Goal: Information Seeking & Learning: Find specific fact

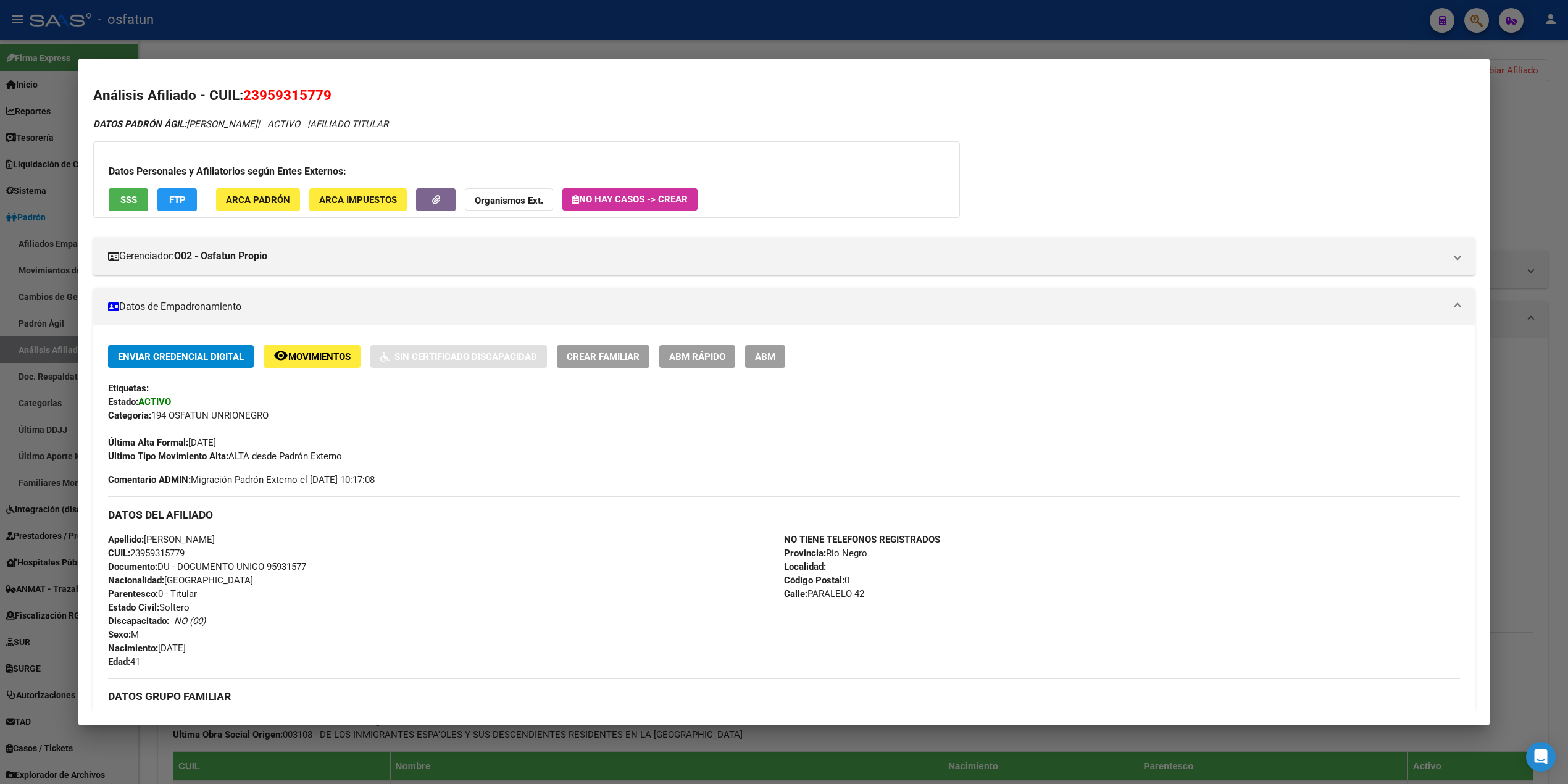
click at [358, 33] on div at bounding box center [784, 392] width 1568 height 784
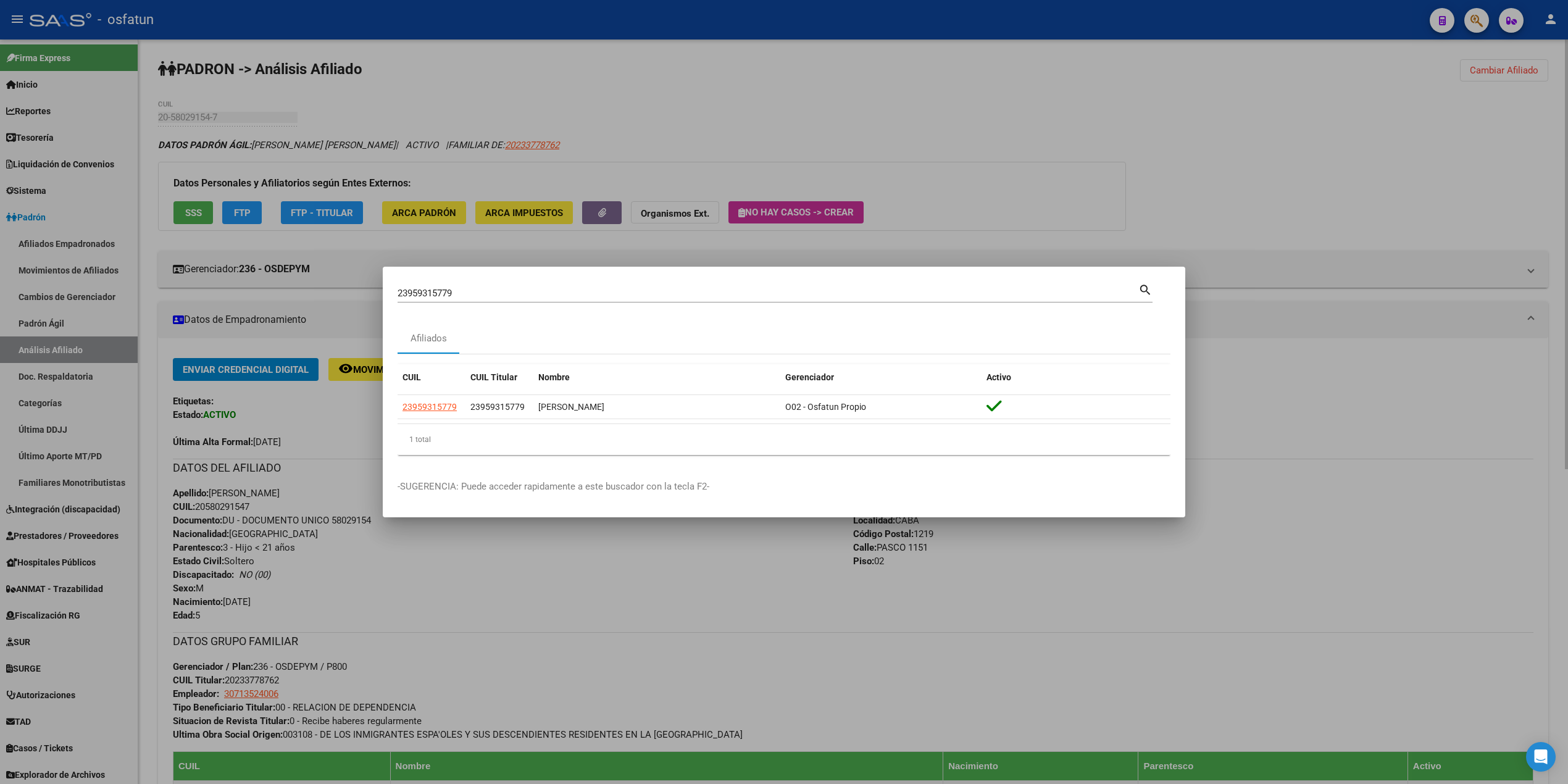
click at [660, 55] on div at bounding box center [784, 392] width 1568 height 784
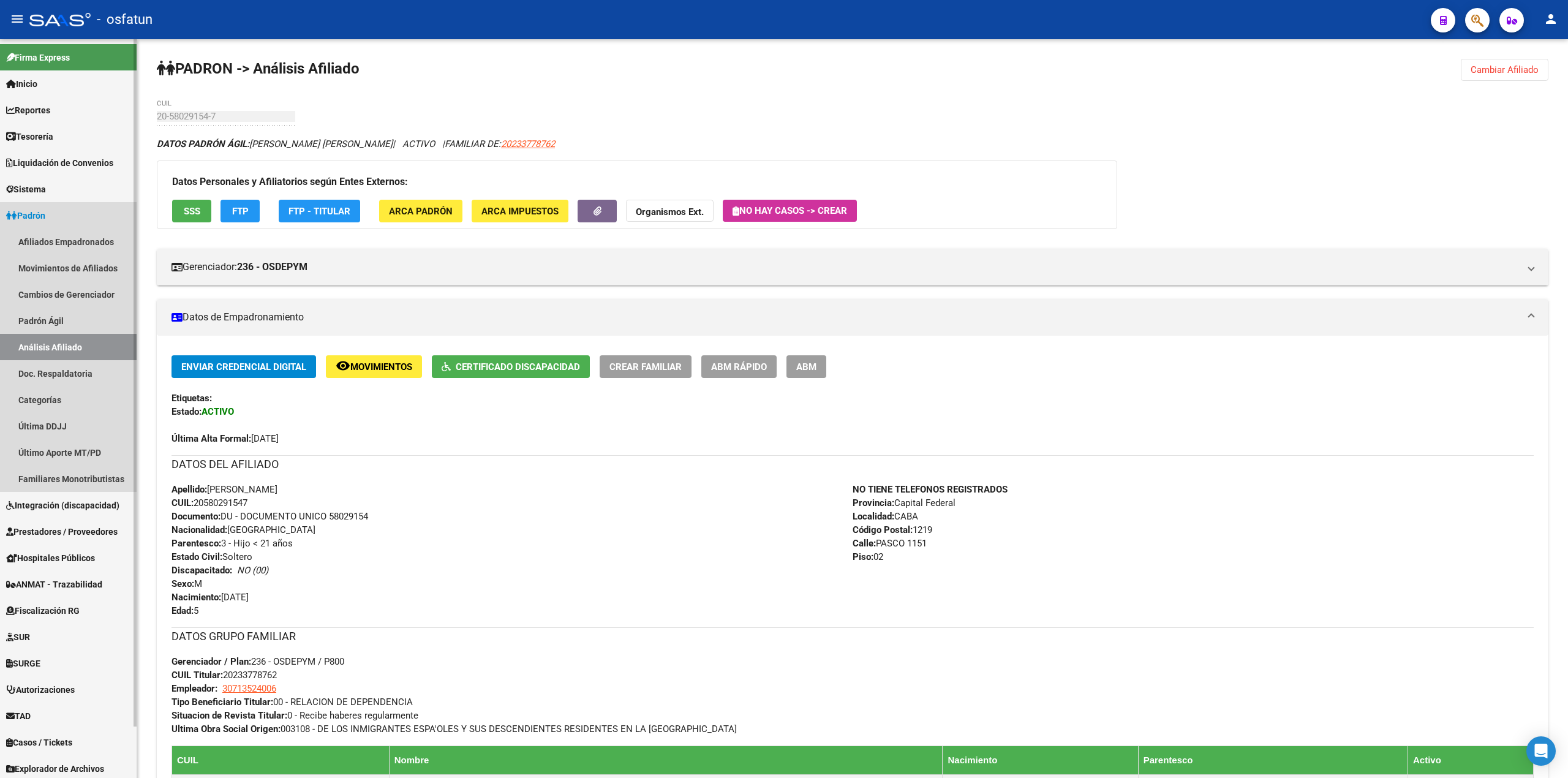
click at [63, 345] on link "Análisis Afiliado" at bounding box center [68, 346] width 136 height 26
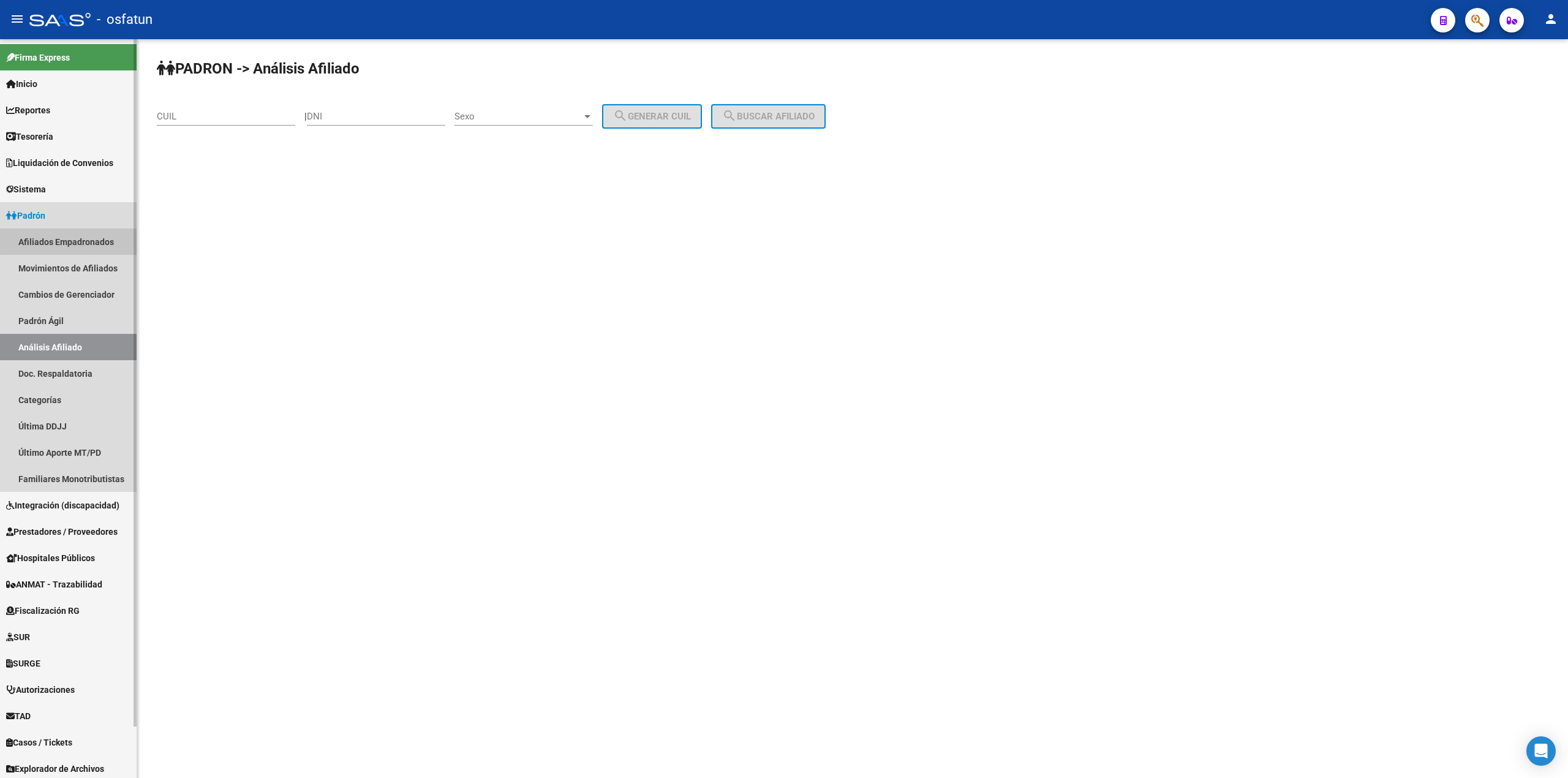
click at [75, 237] on link "Afiliados Empadronados" at bounding box center [68, 241] width 136 height 26
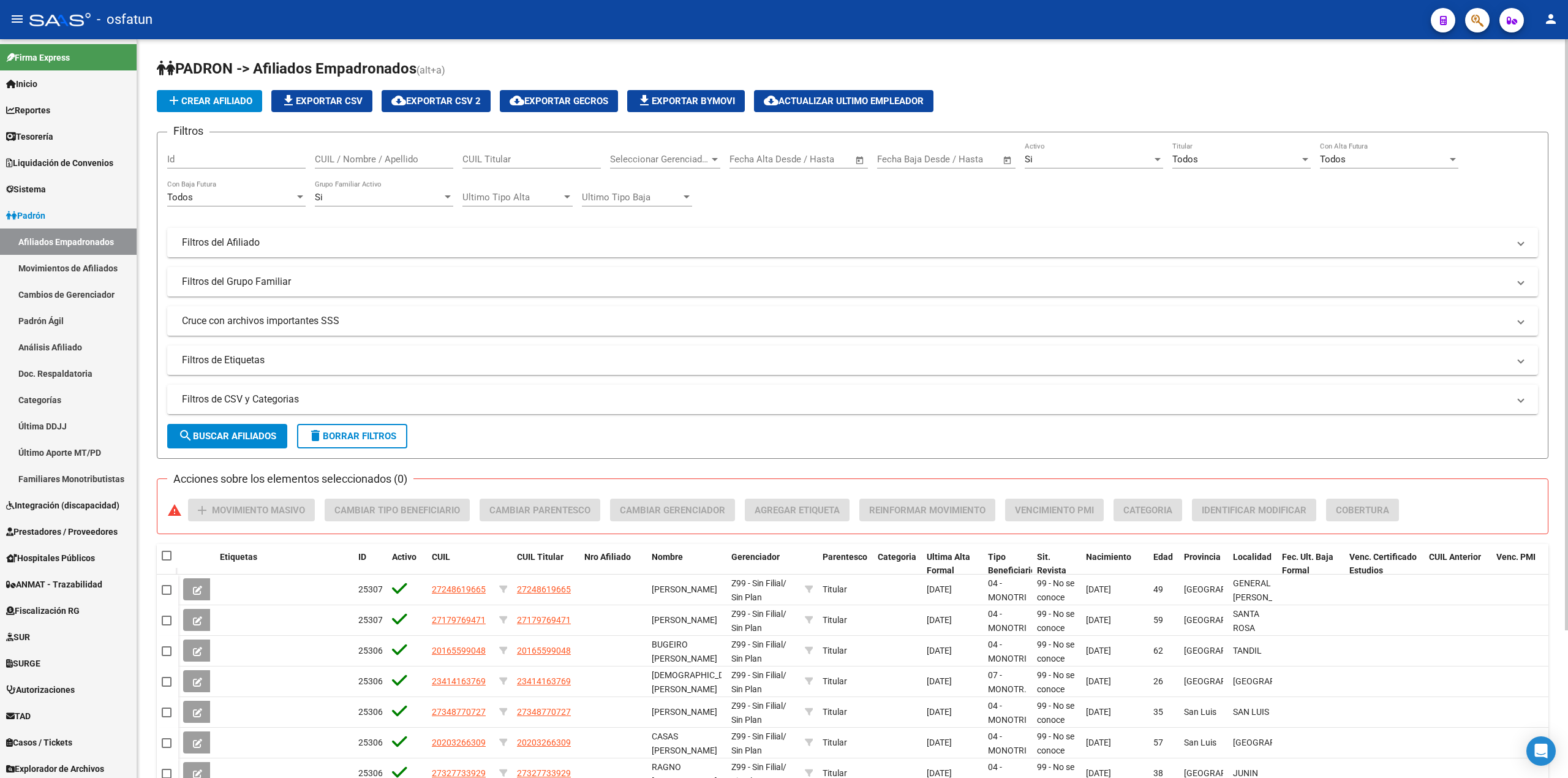
click at [255, 401] on mat-panel-title "Filtros de CSV y Categorias" at bounding box center [844, 399] width 1326 height 14
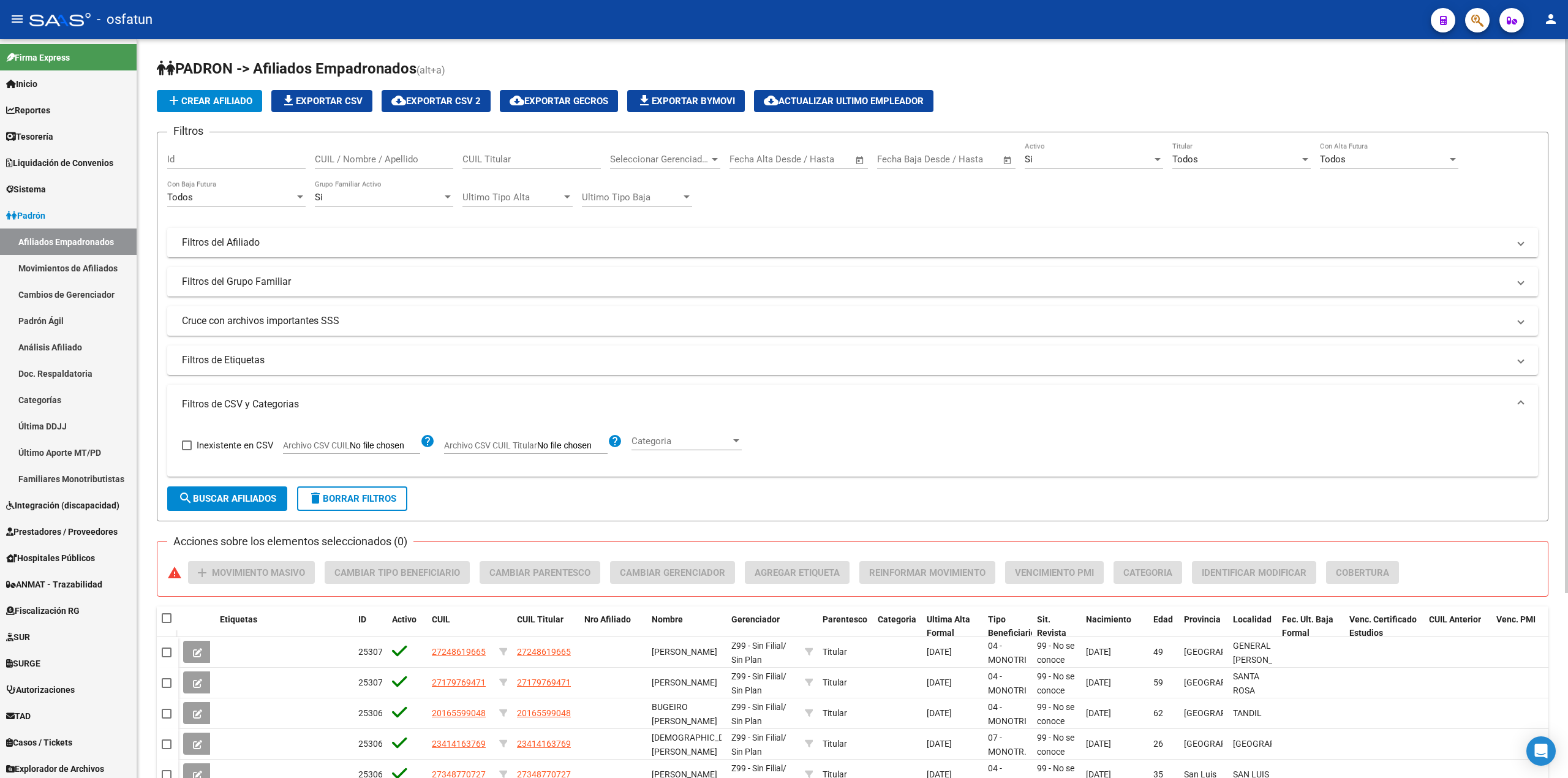
click at [554, 445] on input "Archivo CSV CUIL Titular" at bounding box center [572, 445] width 70 height 11
type input "C:\fakepath\Cuil para informar por [PERSON_NAME] por edad mal cargada.csv"
click at [228, 501] on span "search Buscar Afiliados" at bounding box center [227, 498] width 98 height 11
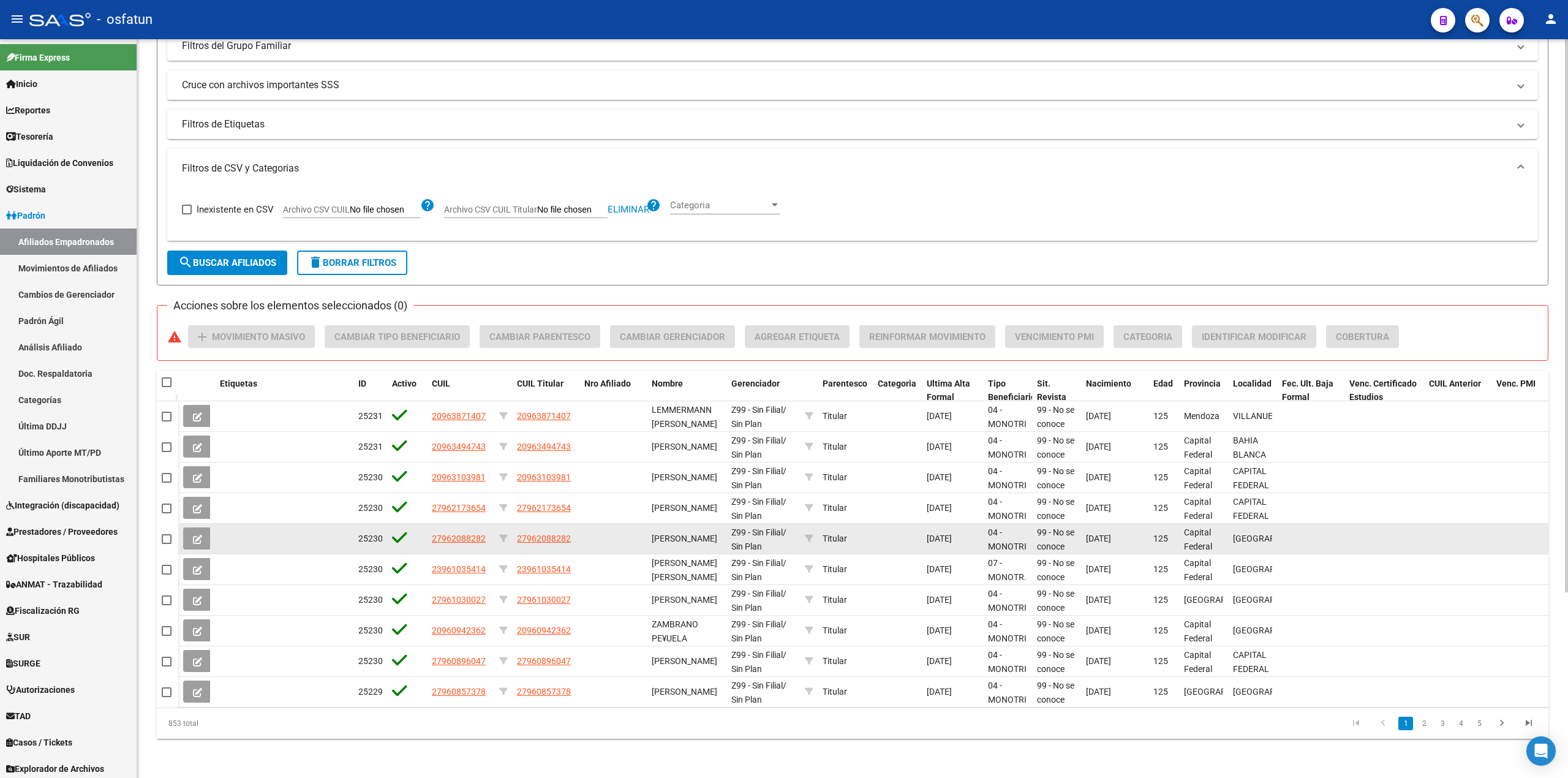
scroll to position [1, 0]
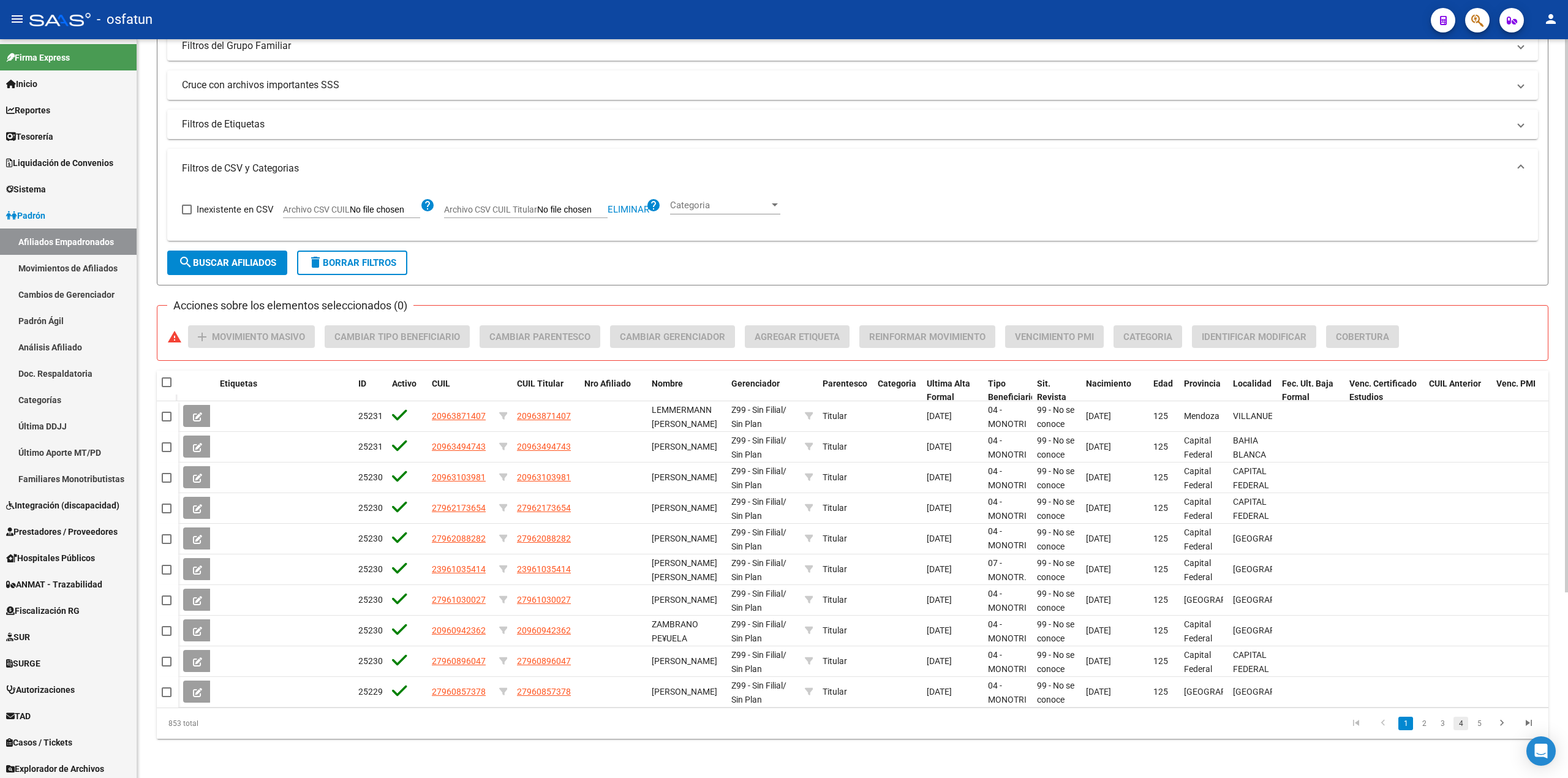
click at [1467, 725] on link "4" at bounding box center [1461, 723] width 15 height 14
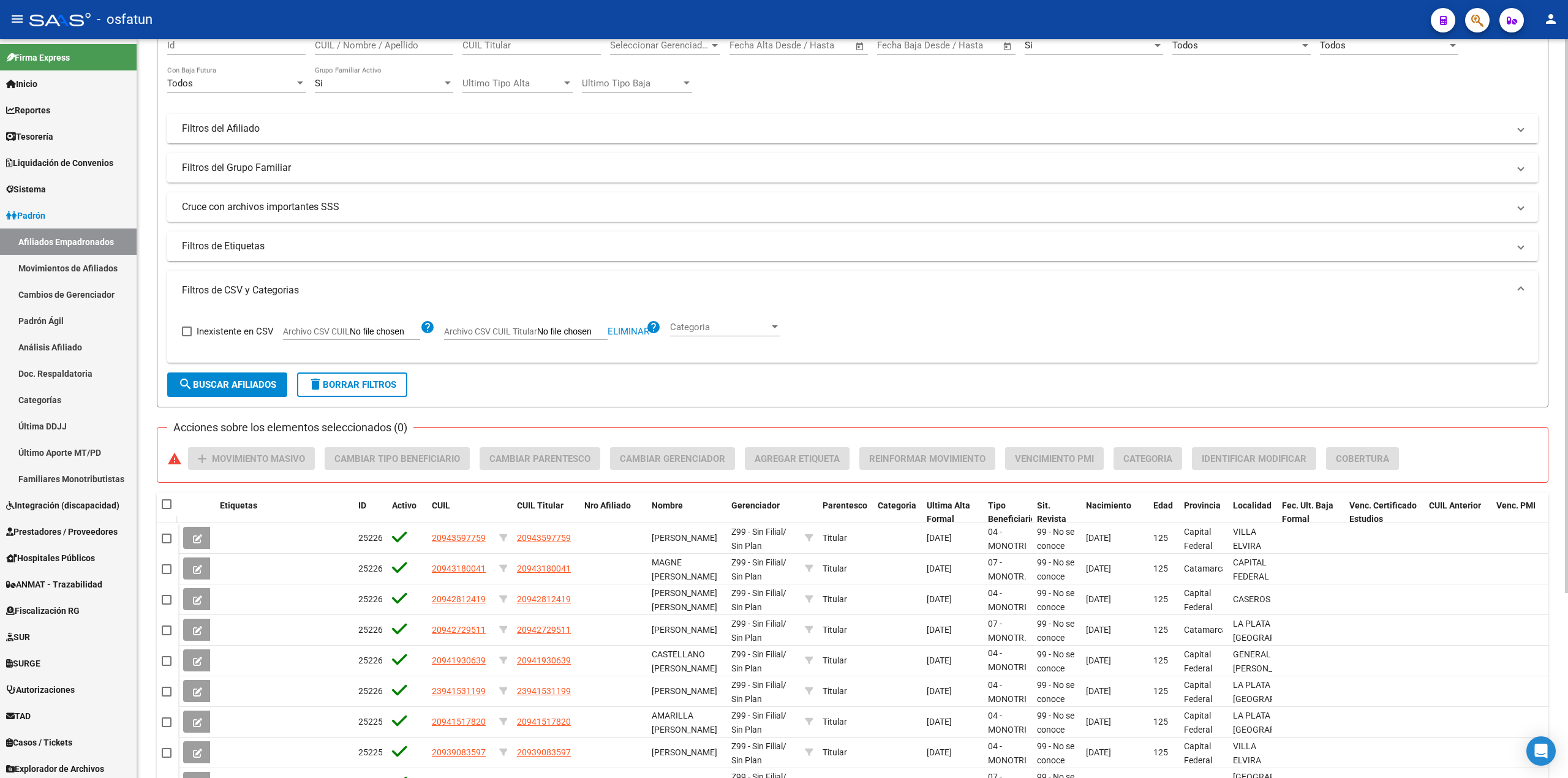
scroll to position [0, 0]
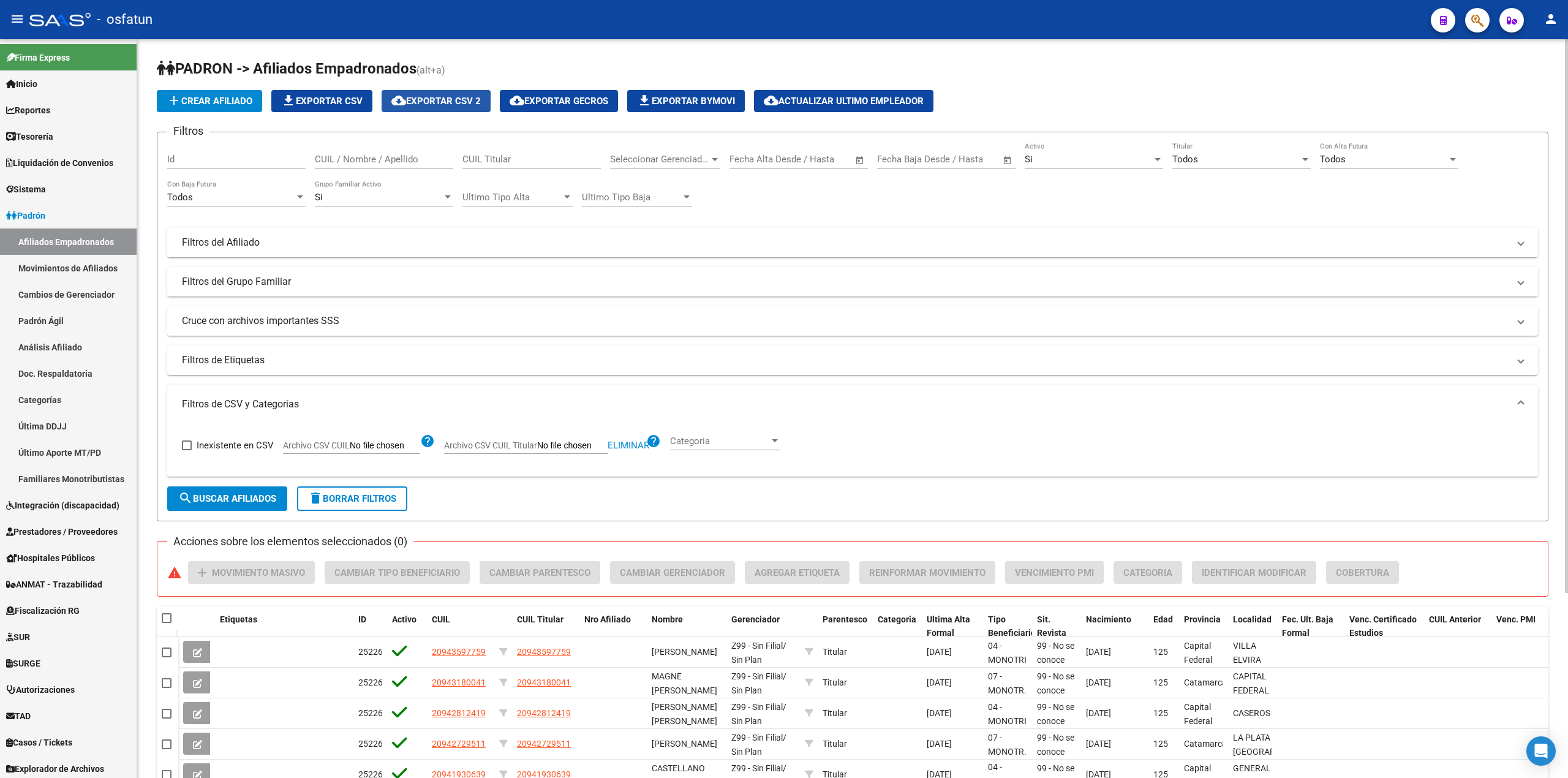
click at [464, 99] on span "cloud_download Exportar CSV 2" at bounding box center [435, 101] width 89 height 11
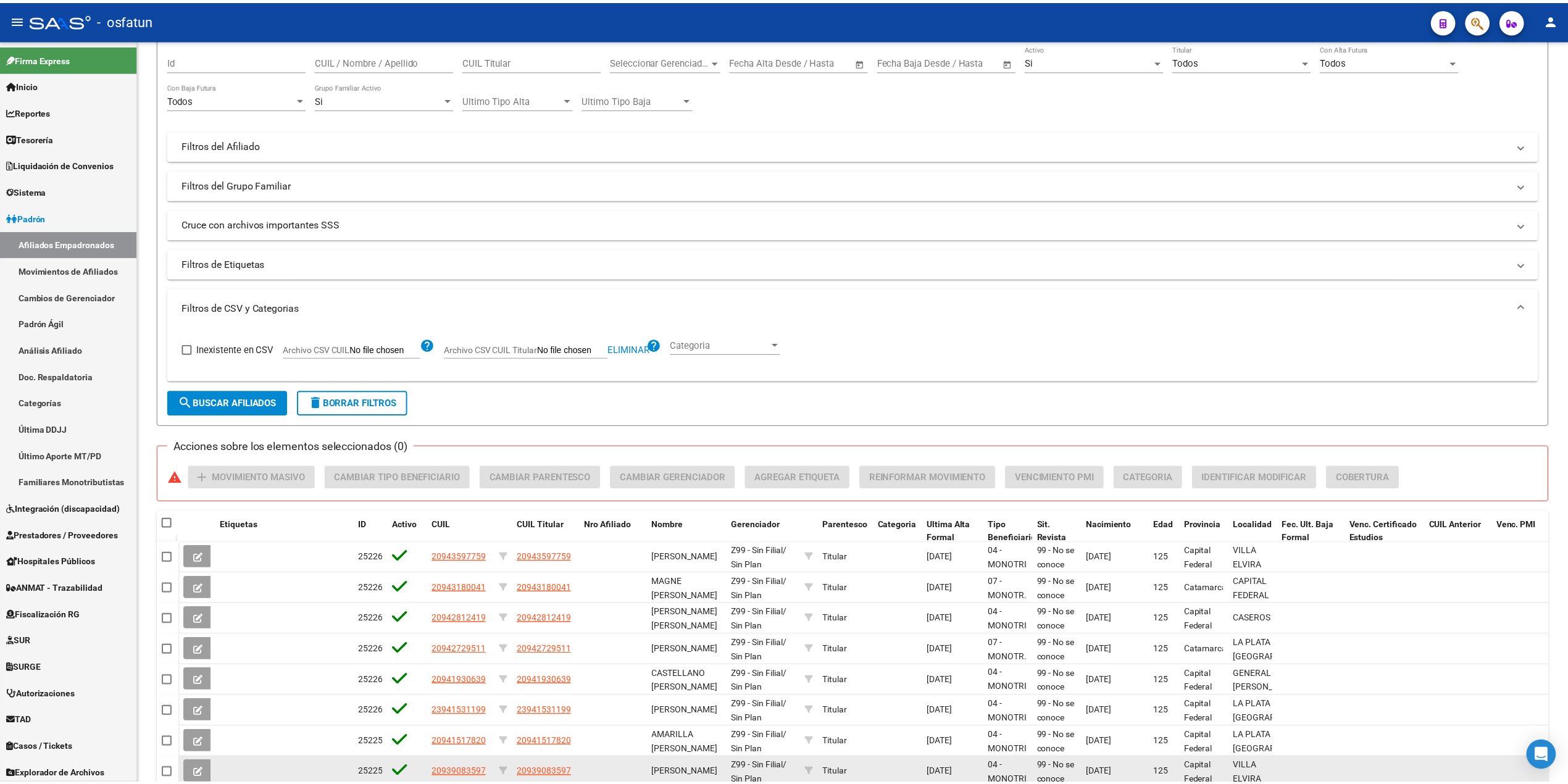
scroll to position [246, 0]
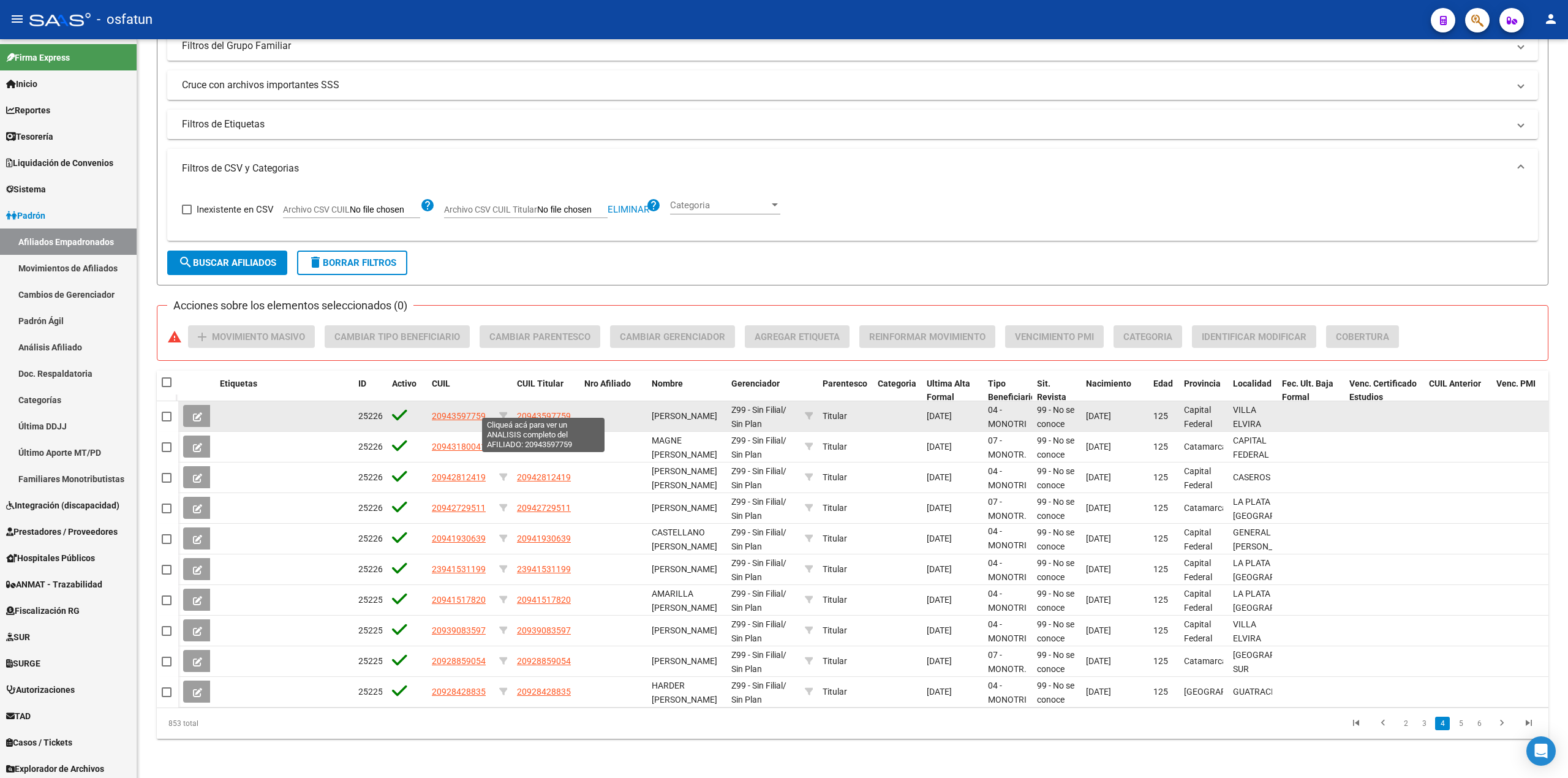
click at [549, 411] on span "20943597759" at bounding box center [544, 415] width 54 height 10
type textarea "20943597759"
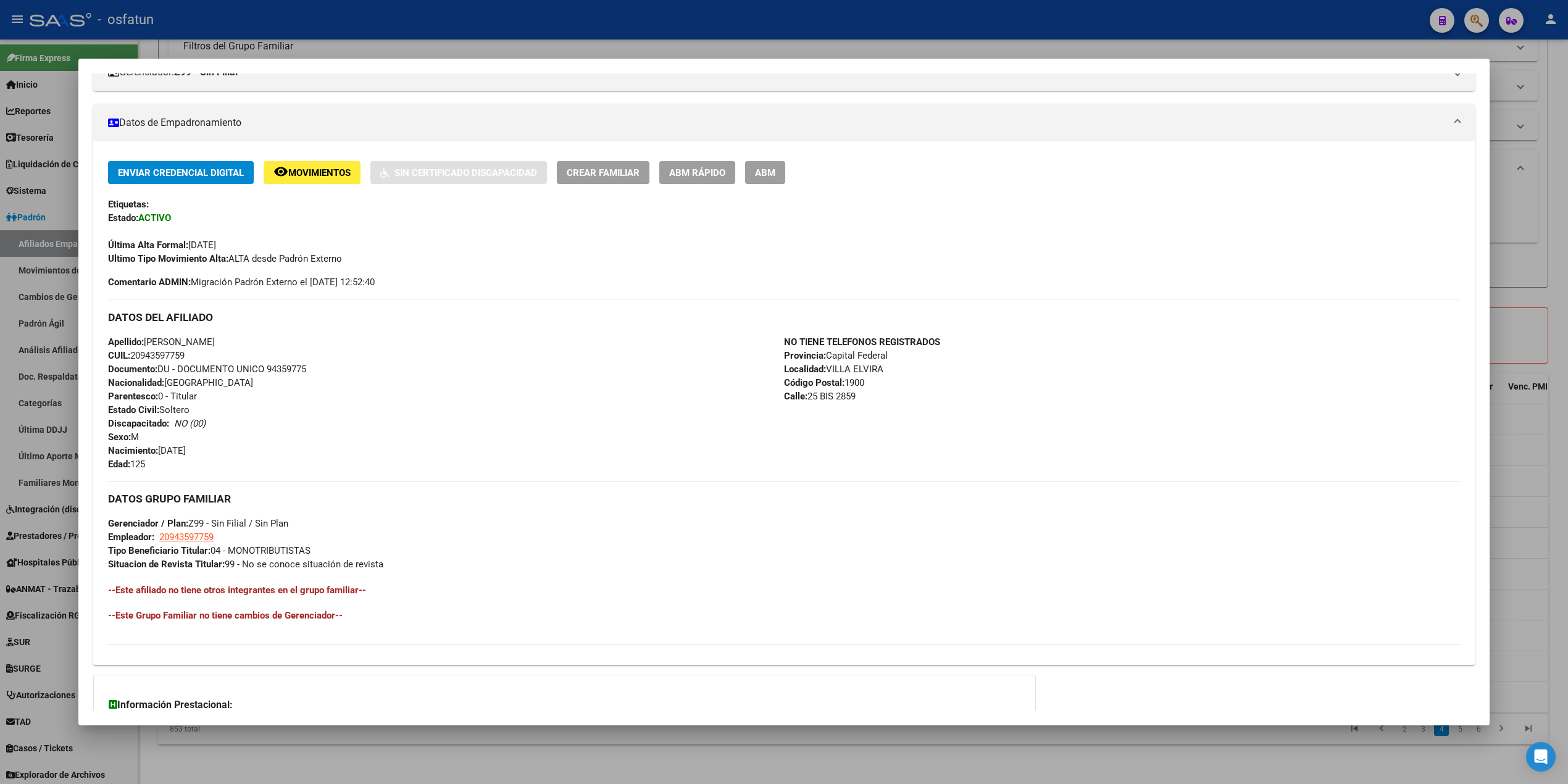
scroll to position [301, 0]
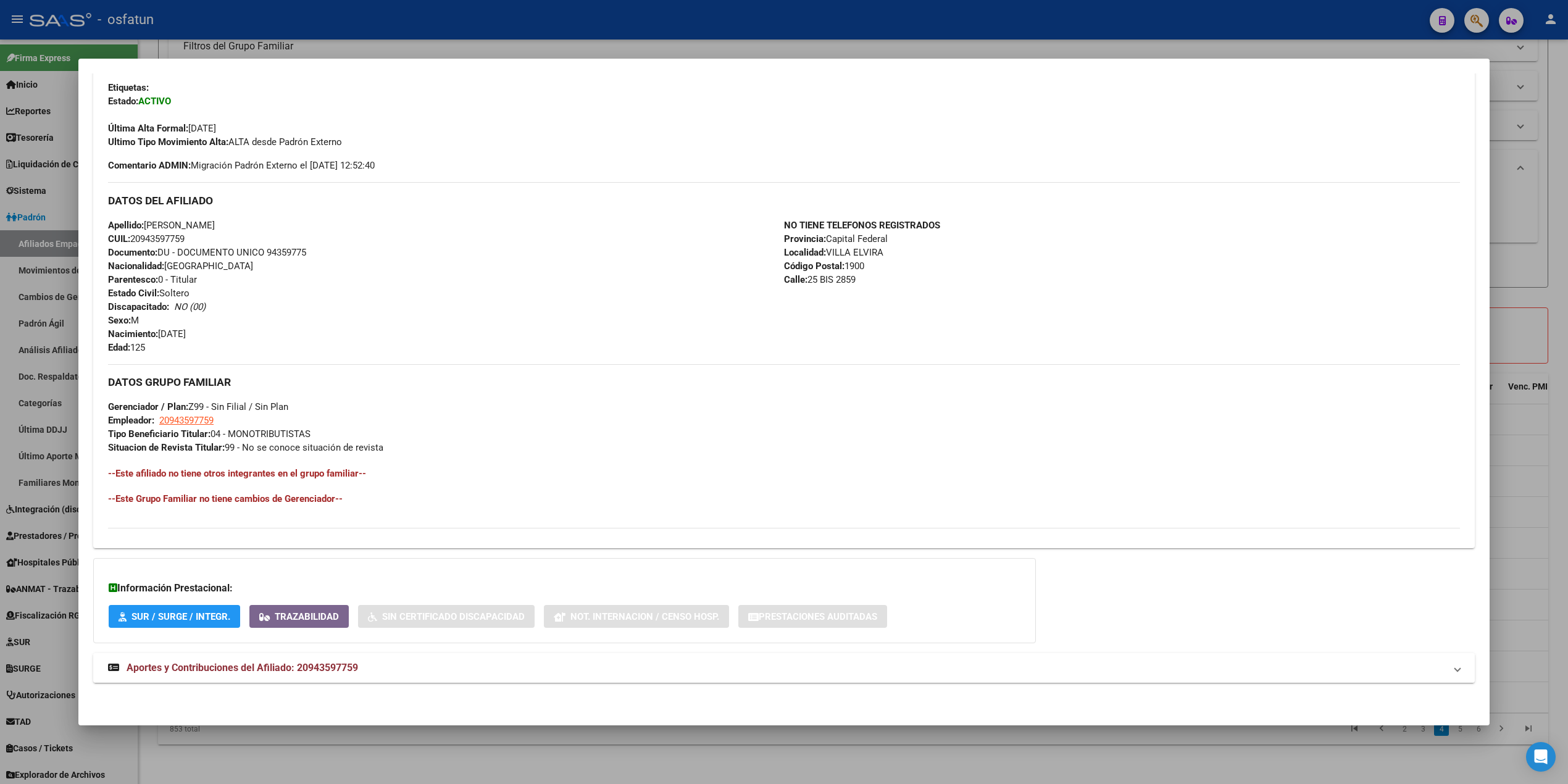
click at [220, 672] on span "Aportes y Contribuciones del Afiliado: 20943597759" at bounding box center [242, 667] width 232 height 12
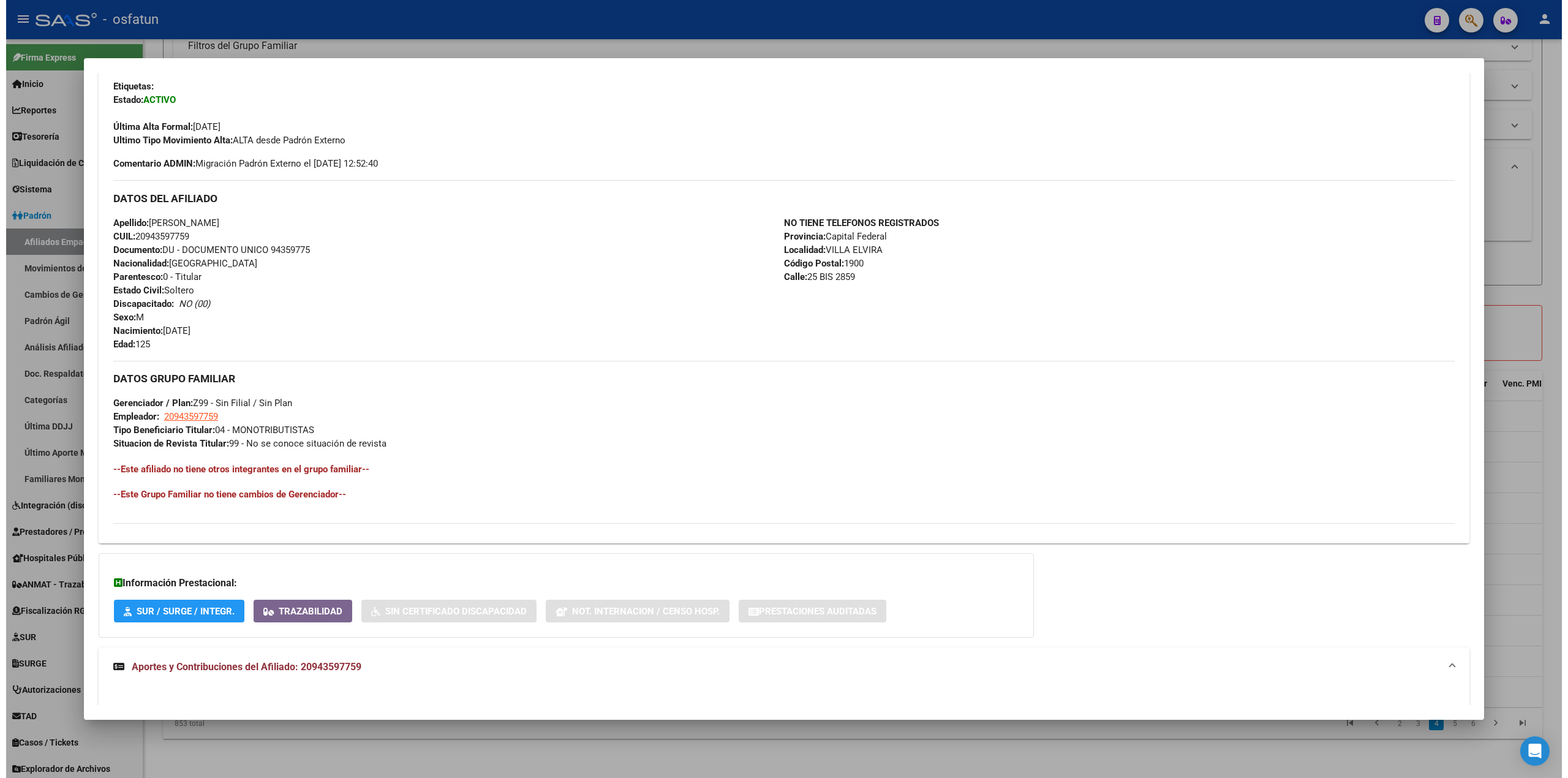
scroll to position [772, 0]
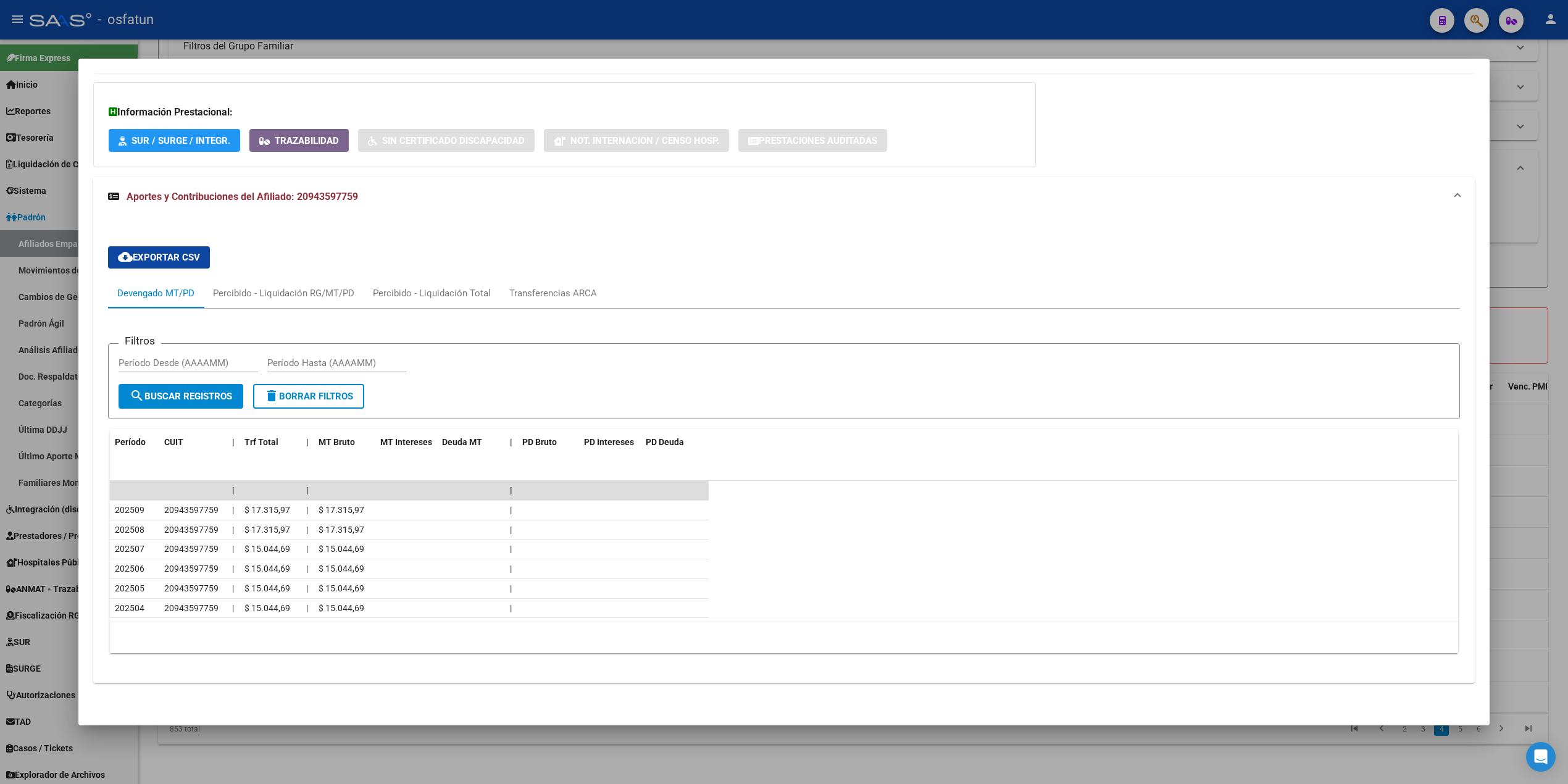
click at [1064, 516] on datatable-row-wrapper "202509 20943597759 | $ 17.315,97 | $ 17.315,97 |" at bounding box center [784, 510] width 1347 height 20
click at [388, 42] on div at bounding box center [784, 392] width 1568 height 784
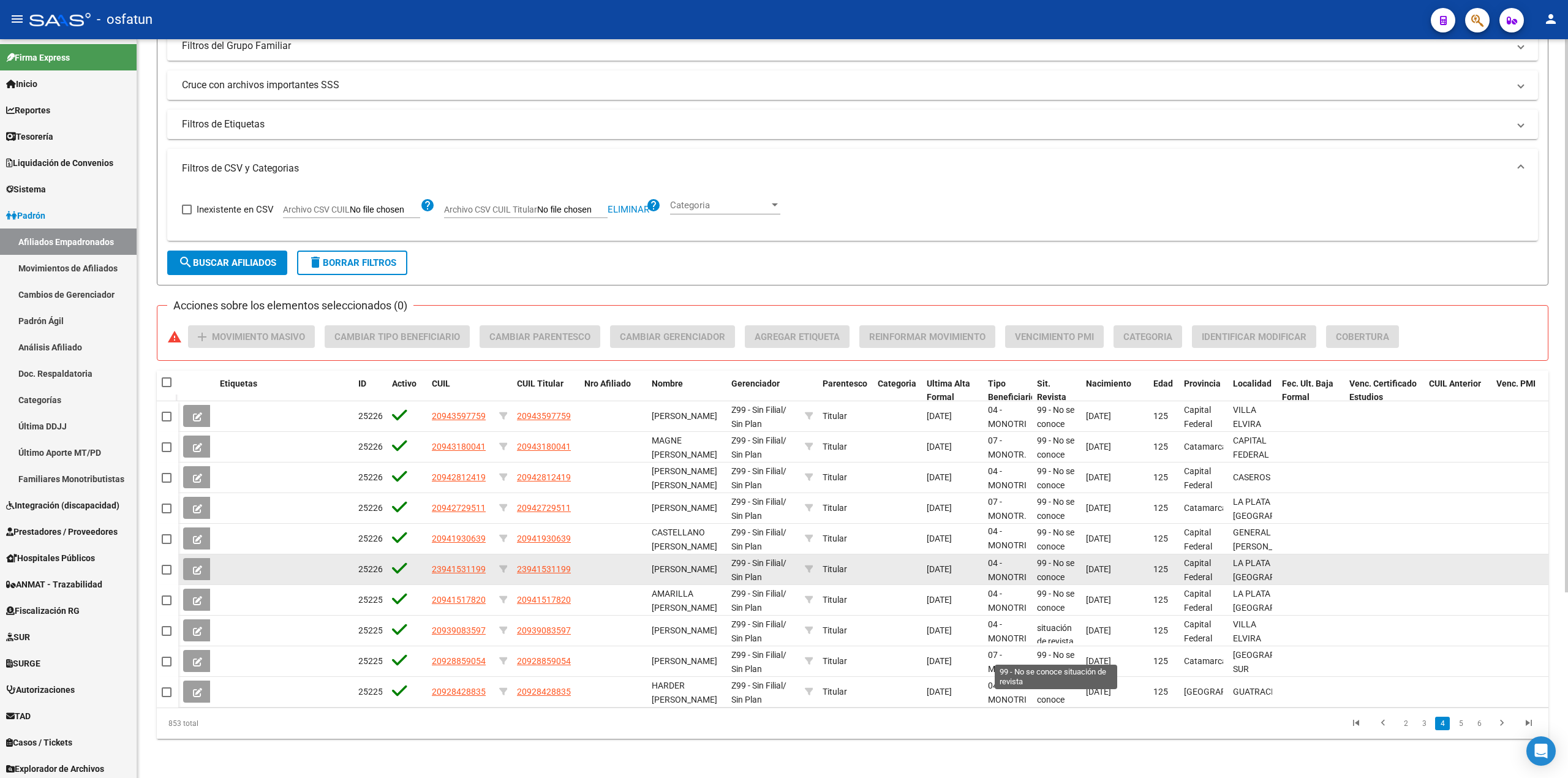
scroll to position [29, 0]
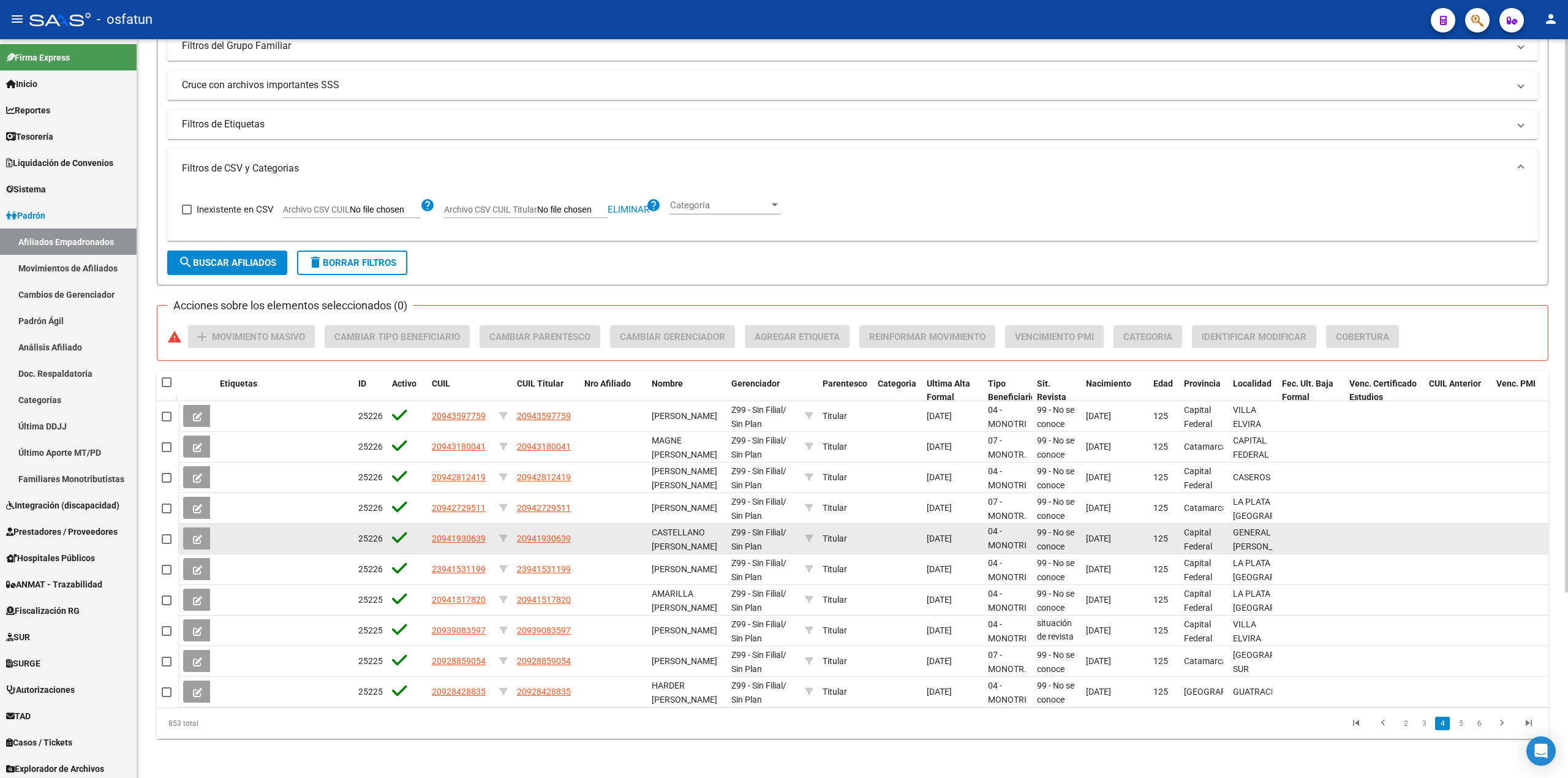
click at [980, 524] on datatable-body-cell "[DATE]" at bounding box center [952, 538] width 61 height 30
